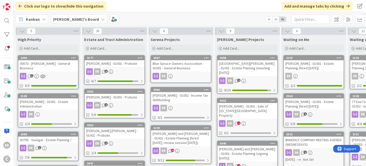
click at [197, 75] on div "ER" at bounding box center [181, 76] width 60 height 7
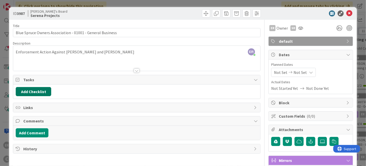
click at [40, 91] on button "Add Checklist" at bounding box center [34, 91] width 36 height 9
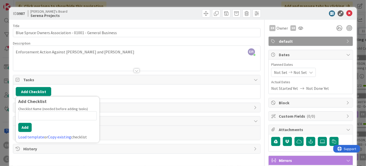
click at [86, 55] on div "ER [PERSON_NAME] just joined Enforcement Action Against [PERSON_NAME] and [PERS…" at bounding box center [136, 58] width 247 height 25
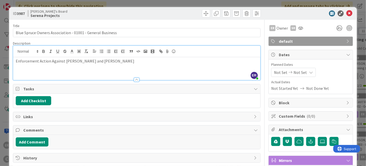
click at [101, 61] on p "Enforcement Action Against [PERSON_NAME] and [PERSON_NAME]" at bounding box center [137, 61] width 242 height 6
click at [14, 61] on div "Enforcement Action Against [PERSON_NAME] and [PERSON_NAME]" at bounding box center [136, 68] width 247 height 23
click at [47, 99] on button "Add Checklist" at bounding box center [34, 100] width 36 height 9
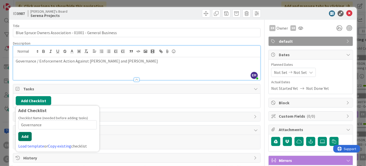
type input "Governance"
click at [27, 138] on button "Add" at bounding box center [24, 136] width 13 height 9
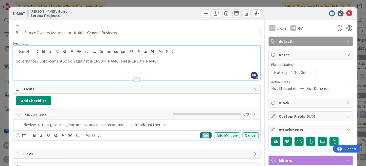
click at [207, 137] on div "Add" at bounding box center [205, 136] width 11 height 6
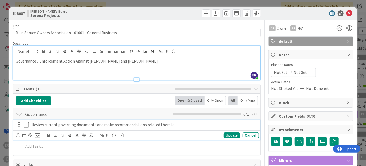
click at [170, 126] on p "Review current governing documents and make recommendations related thereto" at bounding box center [144, 125] width 225 height 6
click at [18, 135] on icon at bounding box center [17, 136] width 3 height 4
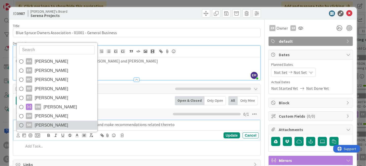
click at [64, 122] on link "SR [PERSON_NAME]" at bounding box center [57, 125] width 81 height 9
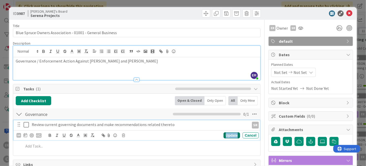
click at [227, 135] on div "Update" at bounding box center [232, 136] width 16 height 6
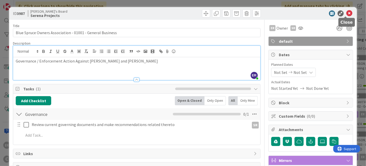
click at [347, 13] on icon at bounding box center [349, 13] width 6 height 6
